Goal: Check status

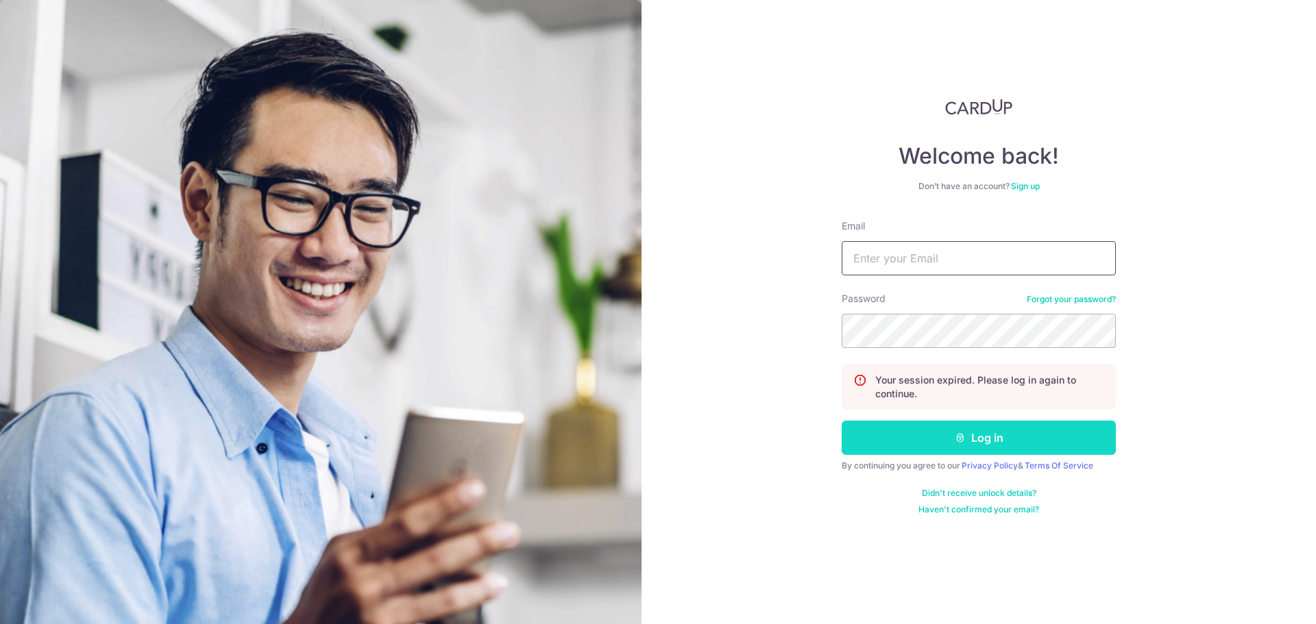
type input "[PERSON_NAME][EMAIL_ADDRESS][PERSON_NAME][DOMAIN_NAME]"
click at [1005, 433] on button "Log in" at bounding box center [978, 438] width 274 height 34
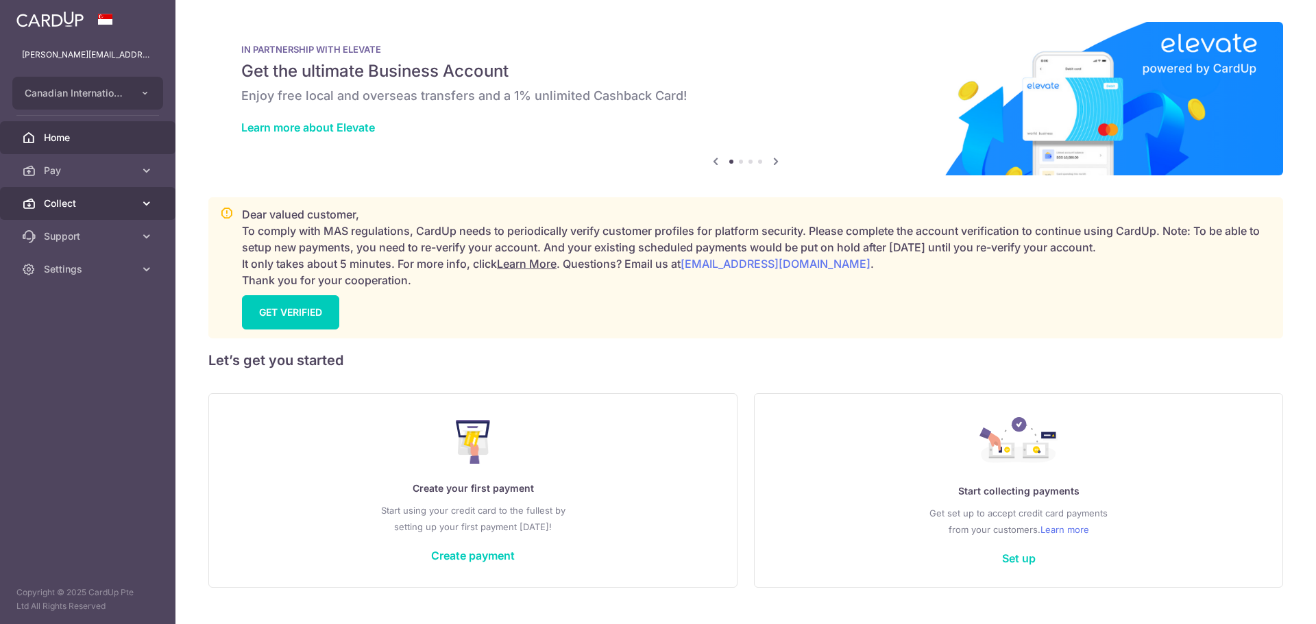
click at [116, 202] on span "Collect" at bounding box center [89, 204] width 90 height 14
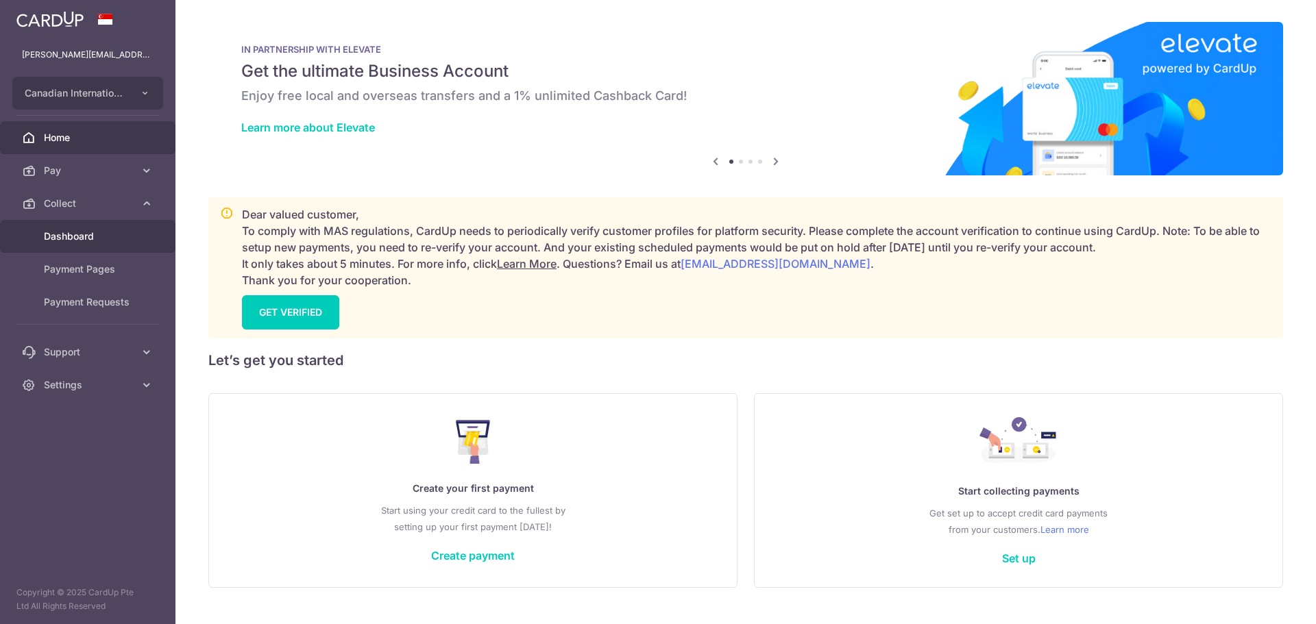
click at [130, 234] on span "Dashboard" at bounding box center [89, 237] width 90 height 14
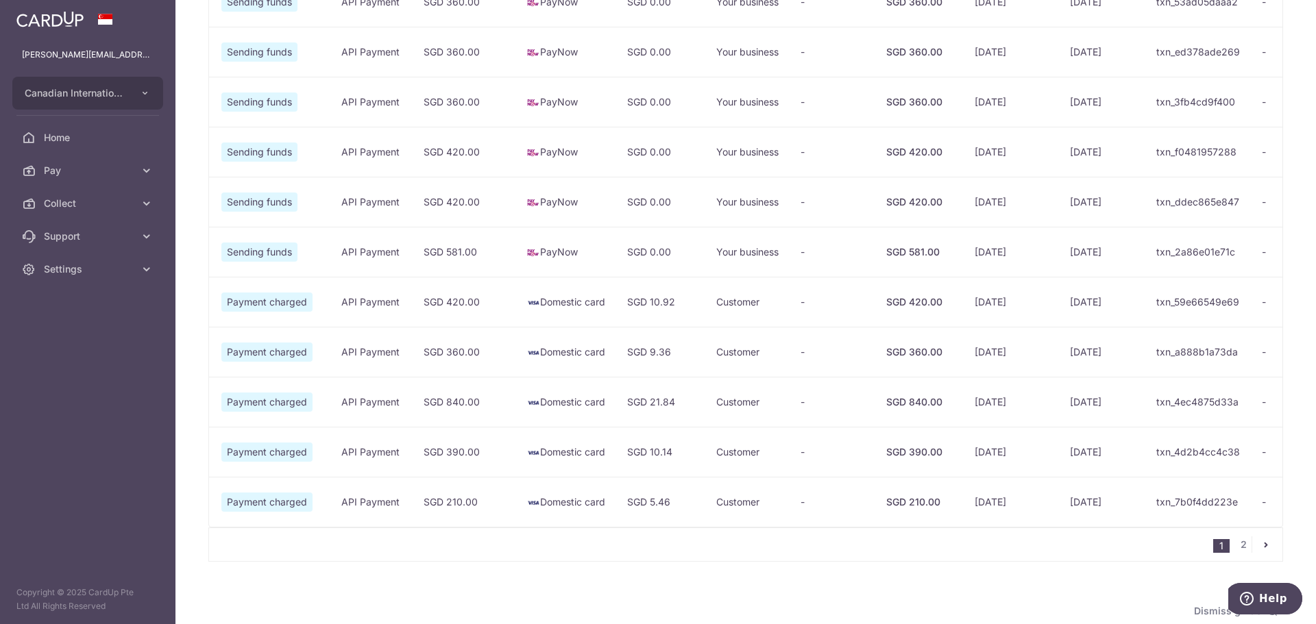
scroll to position [976, 0]
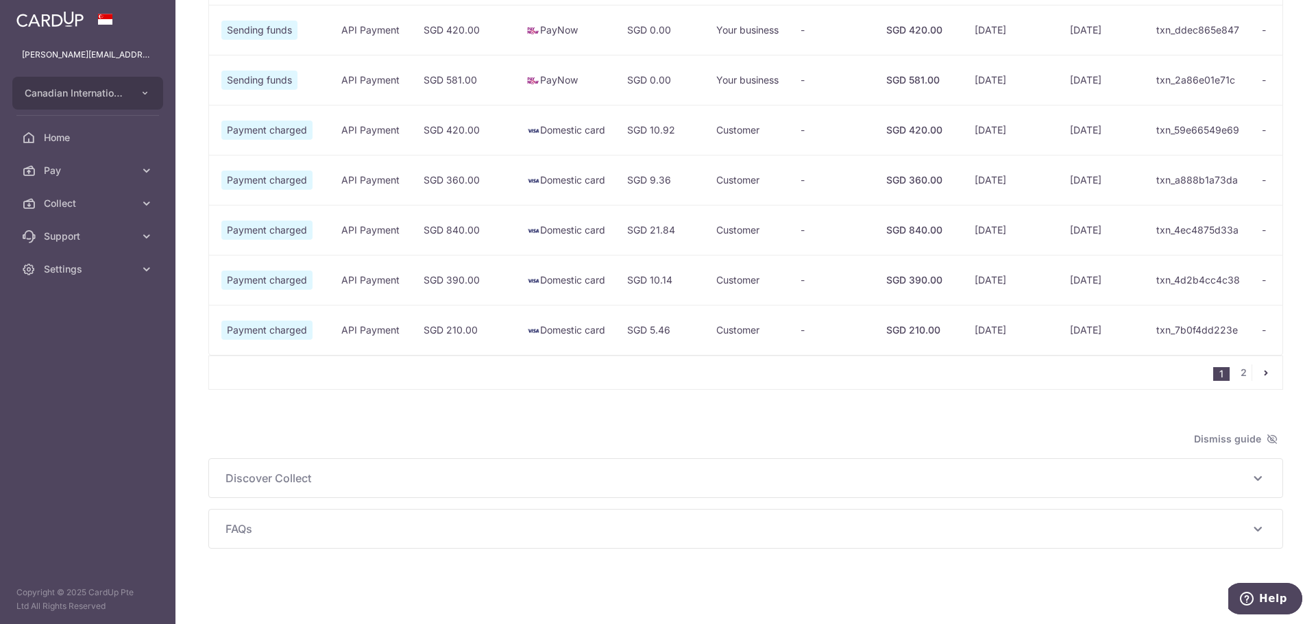
type input "[DATE]"
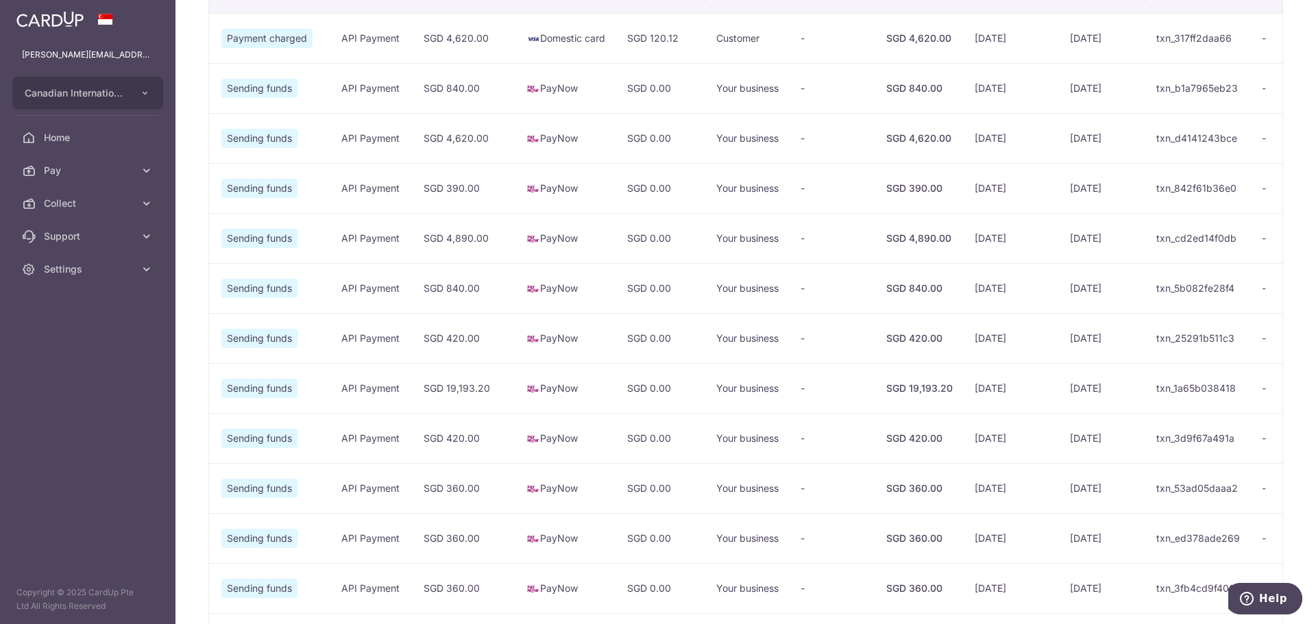
scroll to position [85, 0]
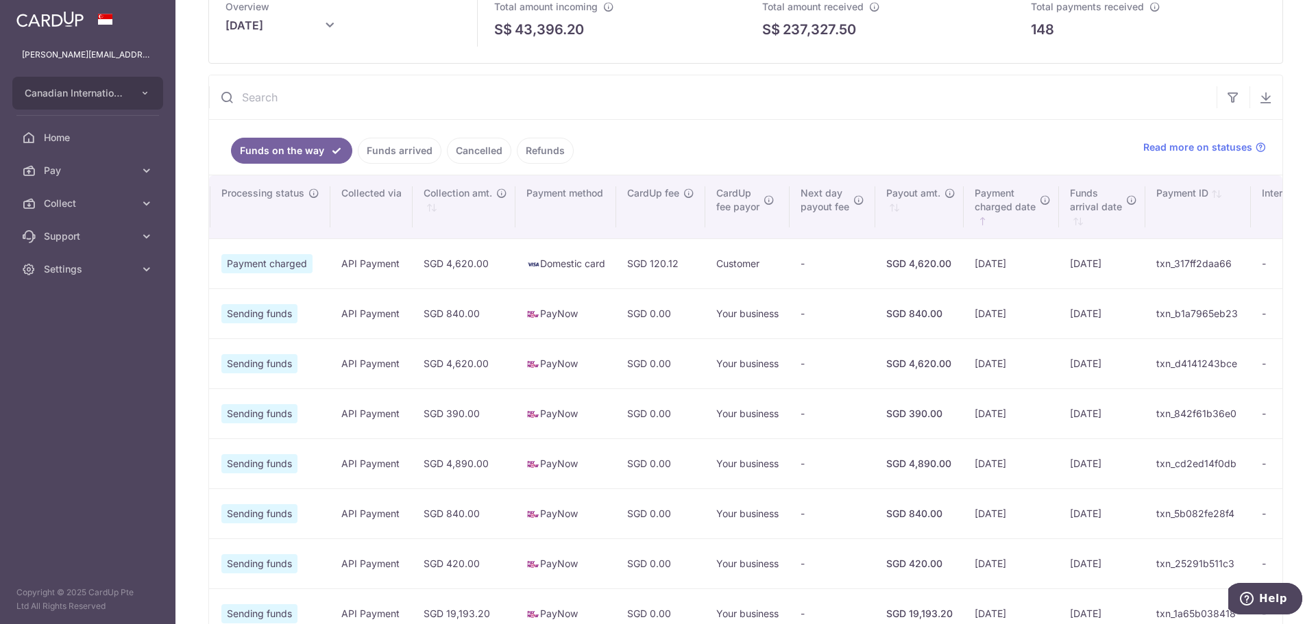
drag, startPoint x: 900, startPoint y: 262, endPoint x: 1054, endPoint y: 263, distance: 153.5
click at [1054, 263] on tr "- - [EMAIL_ADDRESS][DOMAIN_NAME] IN226112825CIS Payment charged API Payment SGD…" at bounding box center [557, 263] width 1573 height 50
drag, startPoint x: 1167, startPoint y: 264, endPoint x: 1068, endPoint y: 263, distance: 99.4
click at [1068, 263] on tr "- - [EMAIL_ADDRESS][DOMAIN_NAME] IN226112825CIS Payment charged API Payment SGD…" at bounding box center [557, 263] width 1573 height 50
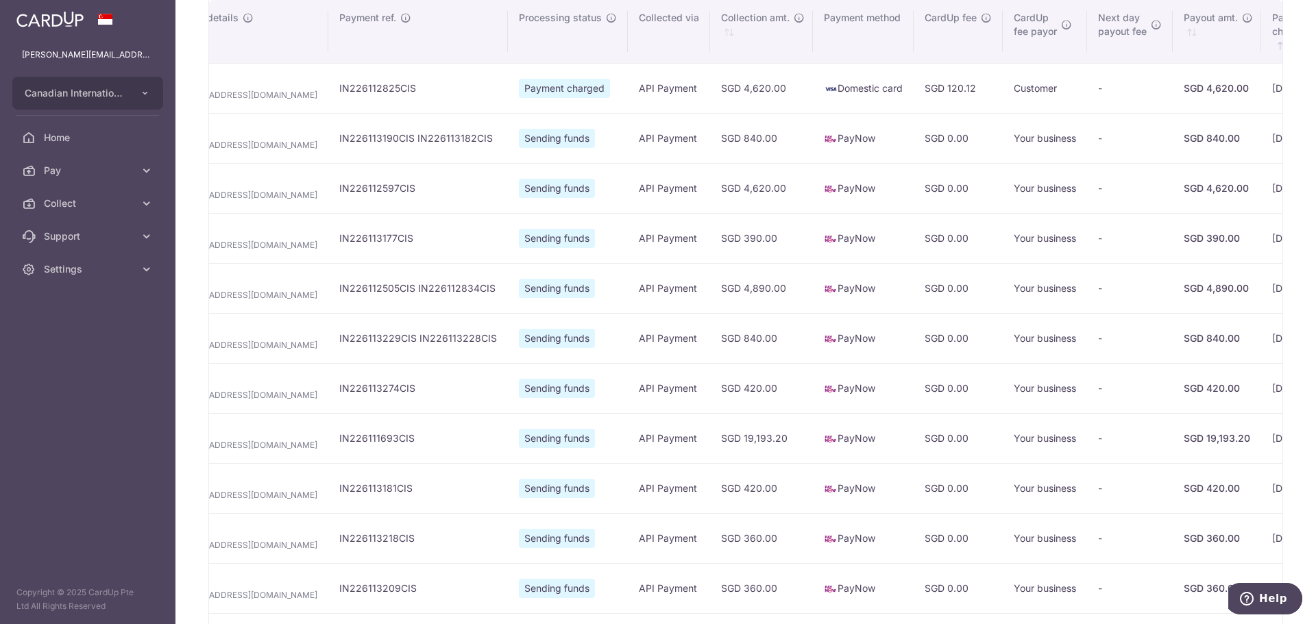
scroll to position [222, 0]
